Goal: Task Accomplishment & Management: Complete application form

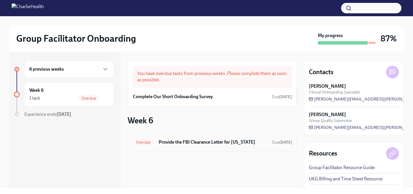
click at [160, 146] on div "Overdue Provide the FBI Clearance Letter for [US_STATE] Due [DATE]" at bounding box center [213, 142] width 160 height 9
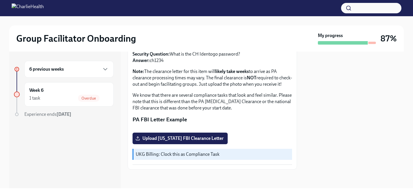
scroll to position [149, 0]
click at [169, 136] on span "Upload [US_STATE] FBI Clearance Letter" at bounding box center [180, 139] width 87 height 6
click at [0, 0] on input "Upload [US_STATE] FBI Clearance Letter" at bounding box center [0, 0] width 0 height 0
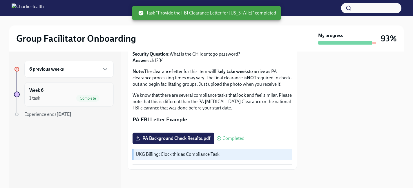
click at [107, 98] on icon "button" at bounding box center [105, 98] width 7 height 7
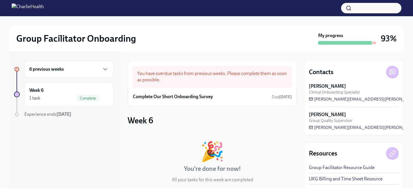
click at [94, 73] on div "6 previous weeks" at bounding box center [68, 69] width 89 height 17
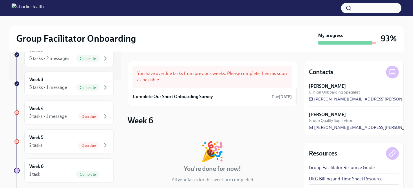
scroll to position [137, 0]
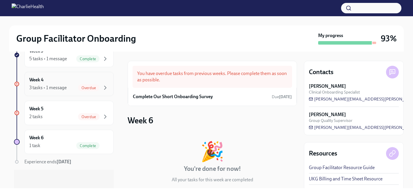
click at [84, 83] on div "Week 4 3 tasks • 1 message Overdue" at bounding box center [68, 84] width 79 height 15
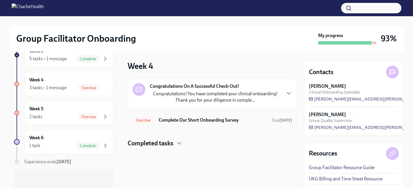
click at [166, 126] on div "Overdue Complete Our Short Onboarding Survey Due [DATE]" at bounding box center [212, 120] width 169 height 19
click at [139, 122] on span "Overdue" at bounding box center [143, 120] width 21 height 4
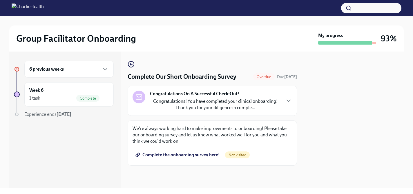
click at [194, 154] on span "Complete the onboarding survey here!" at bounding box center [178, 155] width 83 height 6
